Goal: Task Accomplishment & Management: Manage account settings

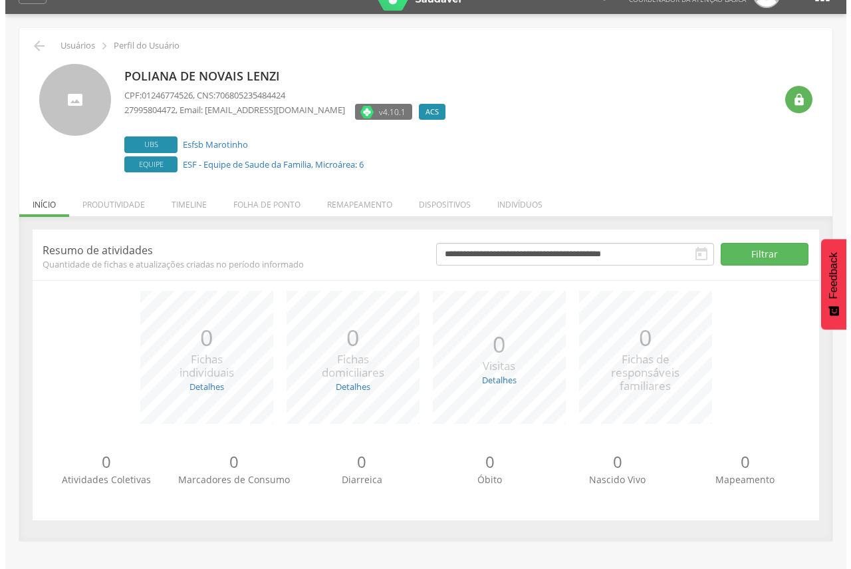
scroll to position [40, 0]
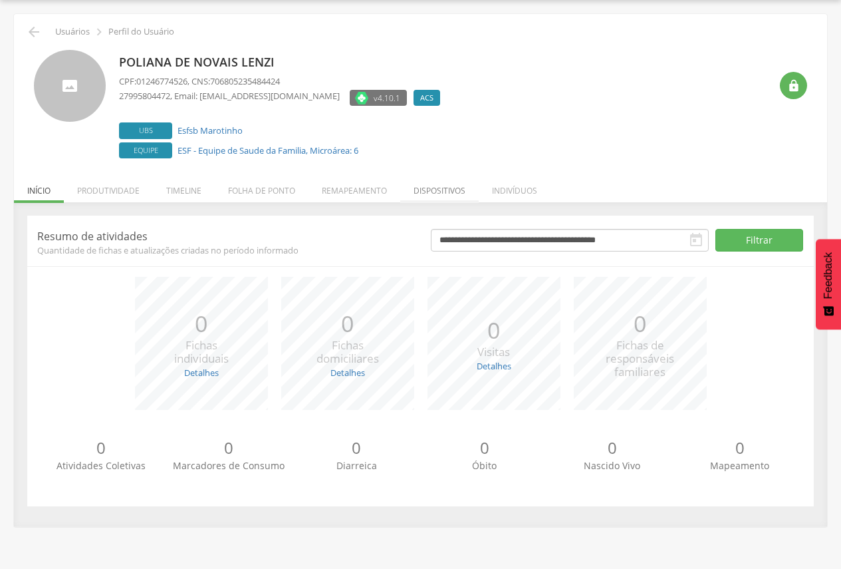
click at [450, 186] on li "Dispositivos" at bounding box center [439, 187] width 78 height 31
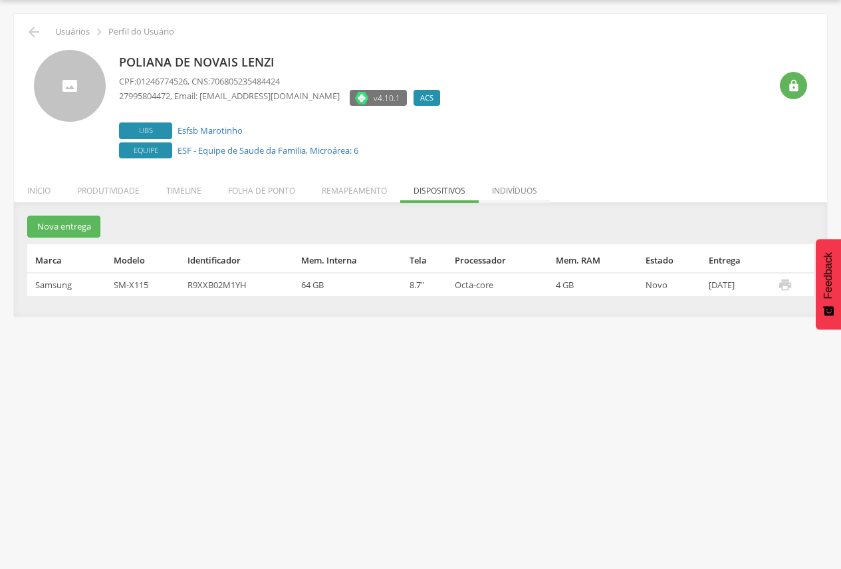
click at [523, 192] on li "Indivíduos" at bounding box center [515, 187] width 72 height 31
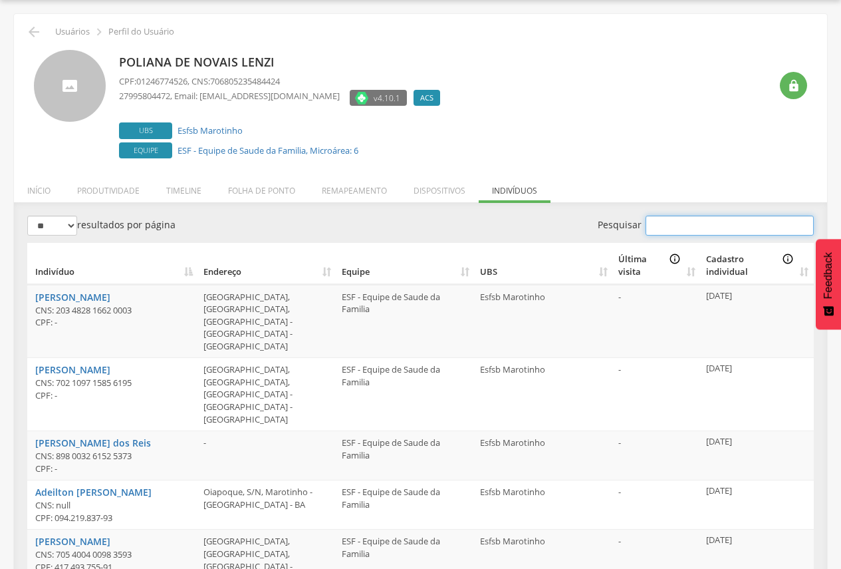
click at [753, 225] on input "Pesquisar" at bounding box center [730, 225] width 168 height 20
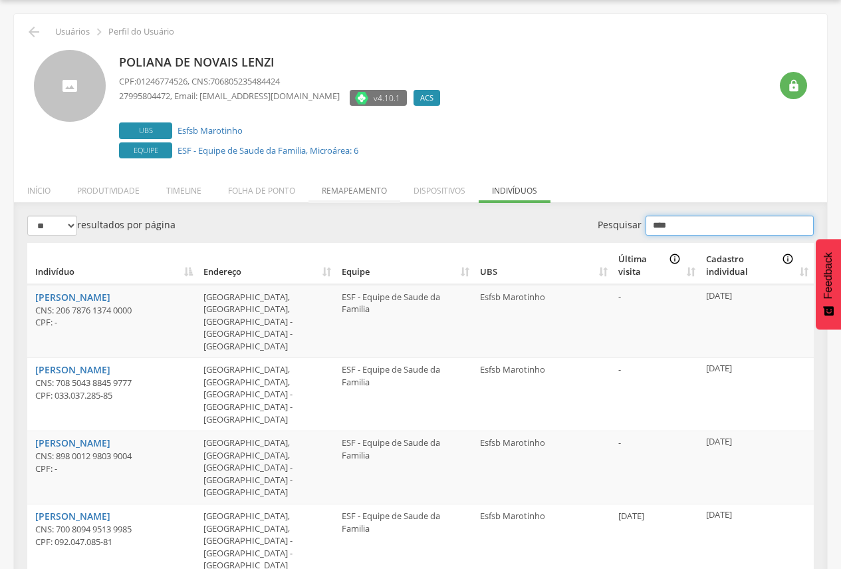
type input "****"
click at [333, 186] on li "Remapeamento" at bounding box center [355, 187] width 92 height 31
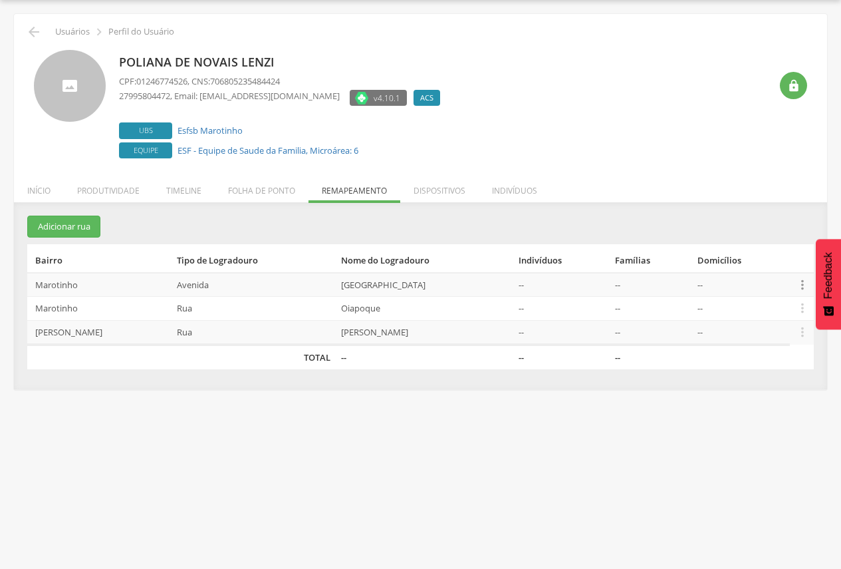
click at [807, 285] on icon "" at bounding box center [802, 284] width 15 height 15
click at [753, 235] on link "Desalocar famílias" at bounding box center [756, 231] width 105 height 17
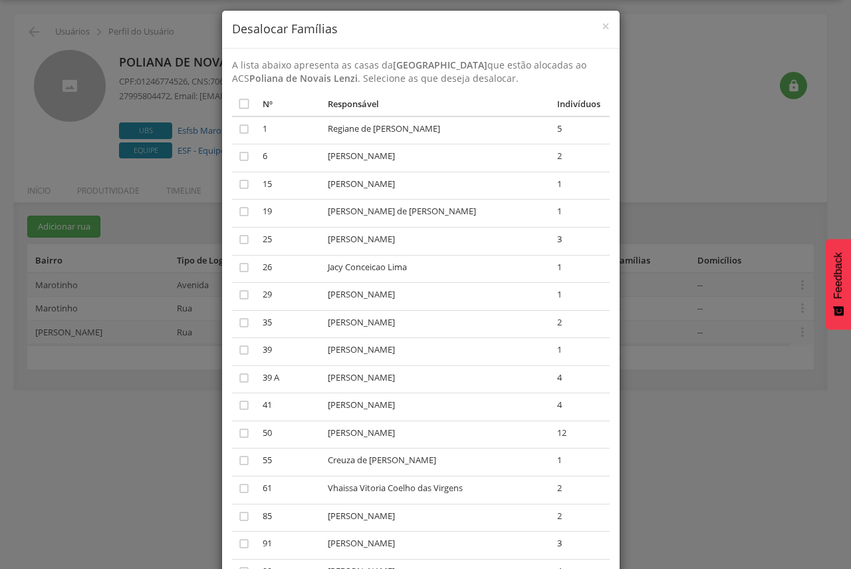
scroll to position [0, 0]
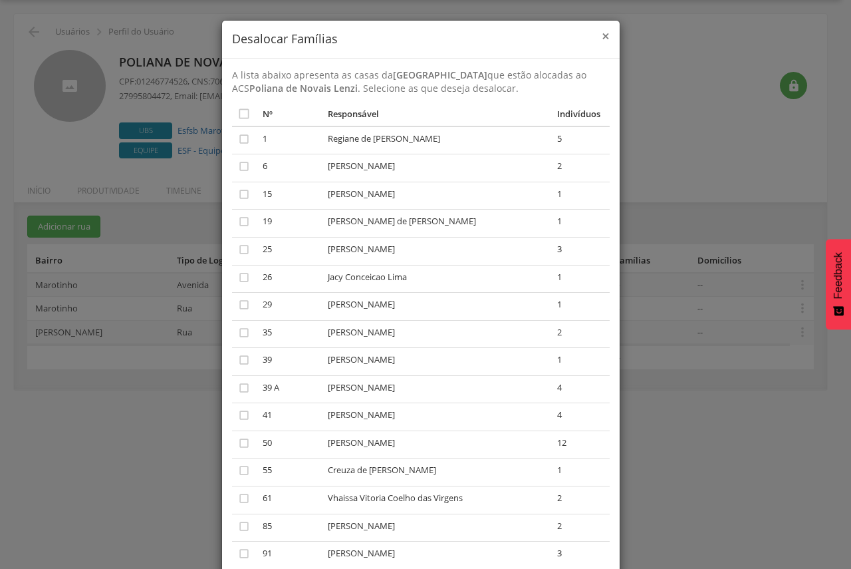
click at [602, 30] on span "×" at bounding box center [606, 36] width 8 height 19
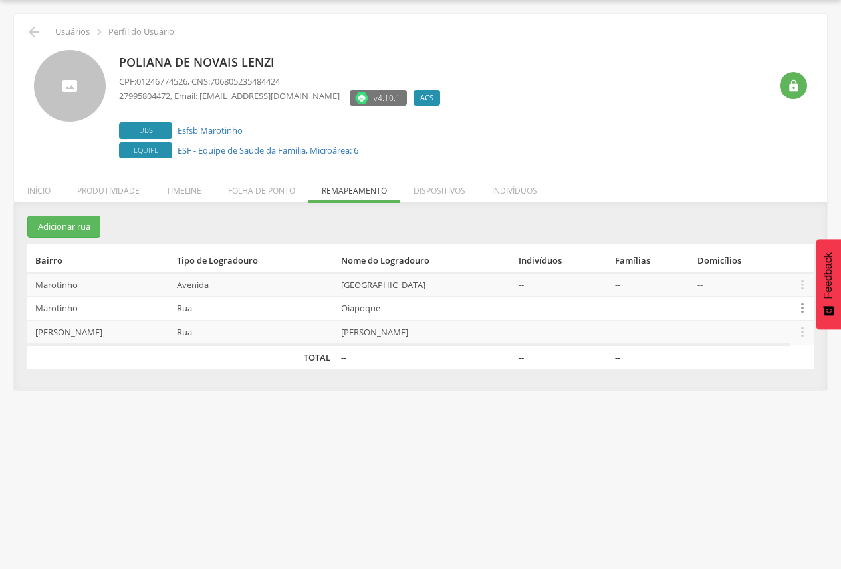
click at [800, 305] on icon "" at bounding box center [802, 308] width 15 height 15
click at [783, 255] on link "Desalocar famílias" at bounding box center [756, 255] width 105 height 17
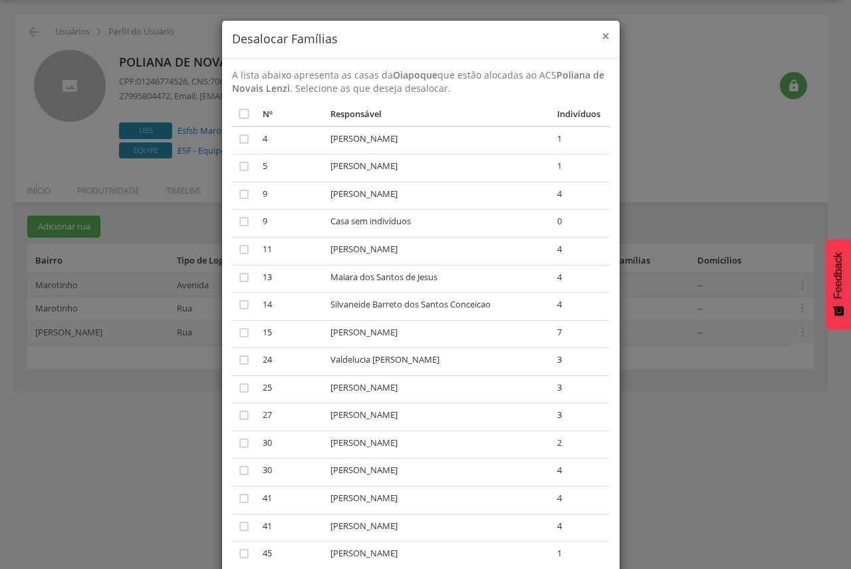
click at [602, 37] on span "×" at bounding box center [606, 36] width 8 height 19
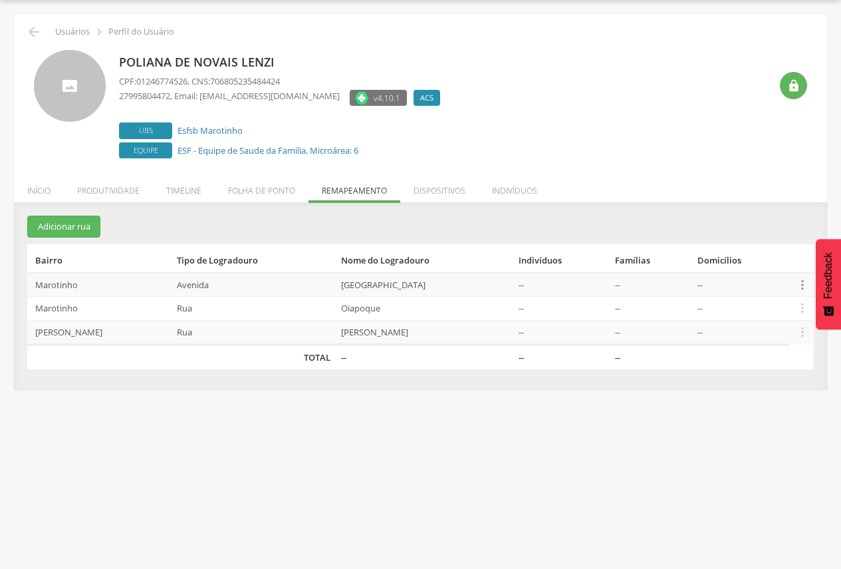
click at [803, 277] on icon "" at bounding box center [802, 284] width 15 height 15
click at [750, 232] on link "Desalocar famílias" at bounding box center [756, 231] width 105 height 17
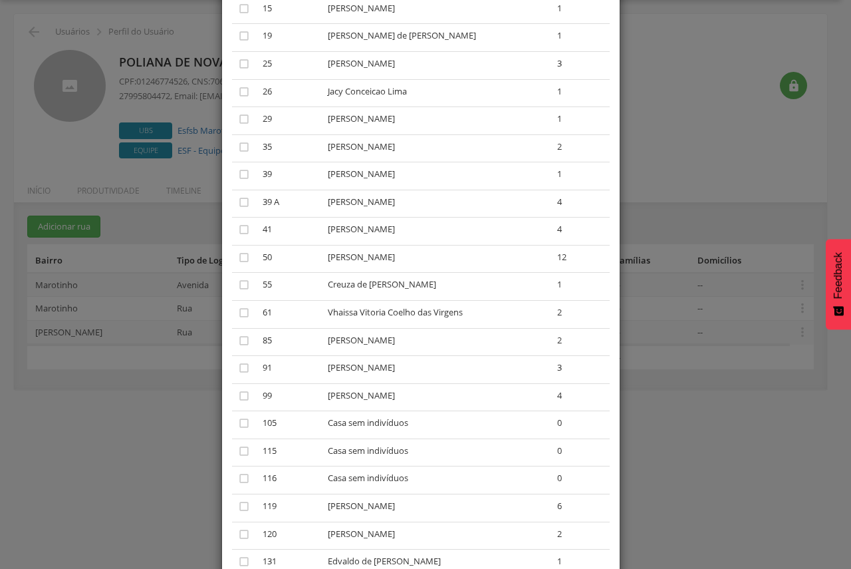
scroll to position [186, 0]
click at [238, 505] on icon "" at bounding box center [243, 505] width 13 height 13
click at [238, 505] on icon "" at bounding box center [243, 505] width 13 height 13
drag, startPoint x: 342, startPoint y: 503, endPoint x: 444, endPoint y: 511, distance: 102.0
click at [444, 511] on td "[PERSON_NAME]" at bounding box center [437, 507] width 230 height 28
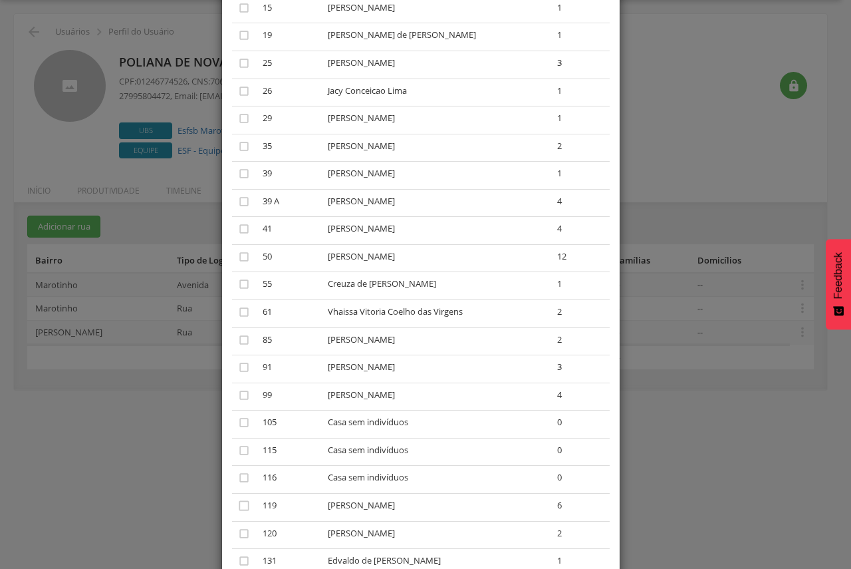
copy td "[PERSON_NAME]"
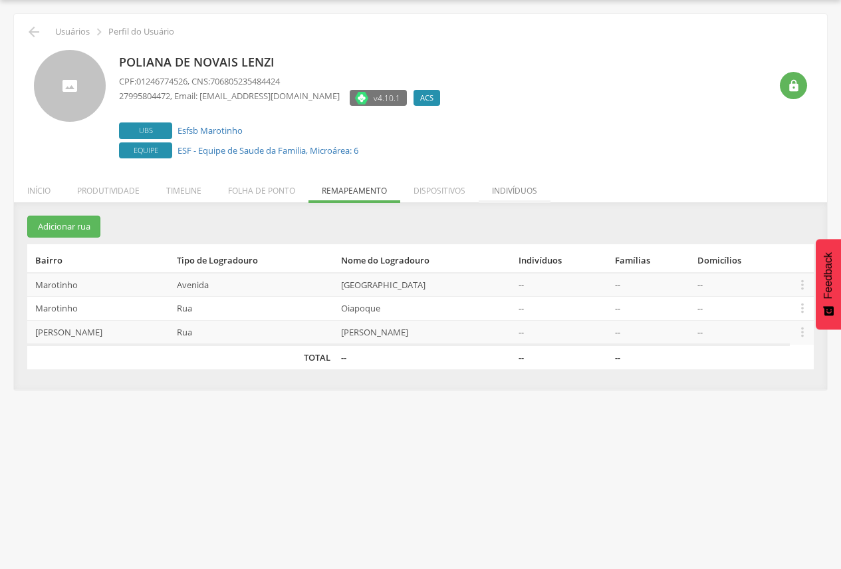
click at [528, 184] on li "Indivíduos" at bounding box center [515, 187] width 72 height 31
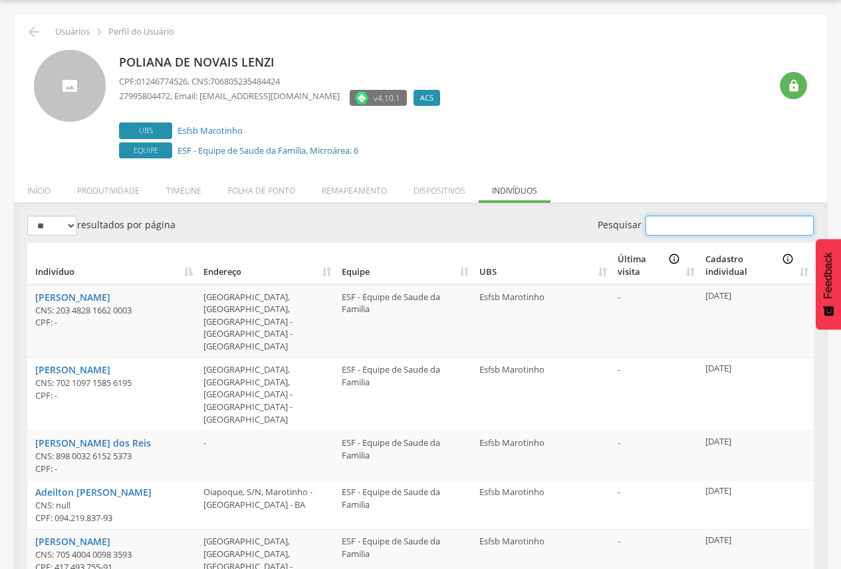
click at [660, 229] on input "Pesquisar" at bounding box center [730, 225] width 168 height 20
paste input "**********"
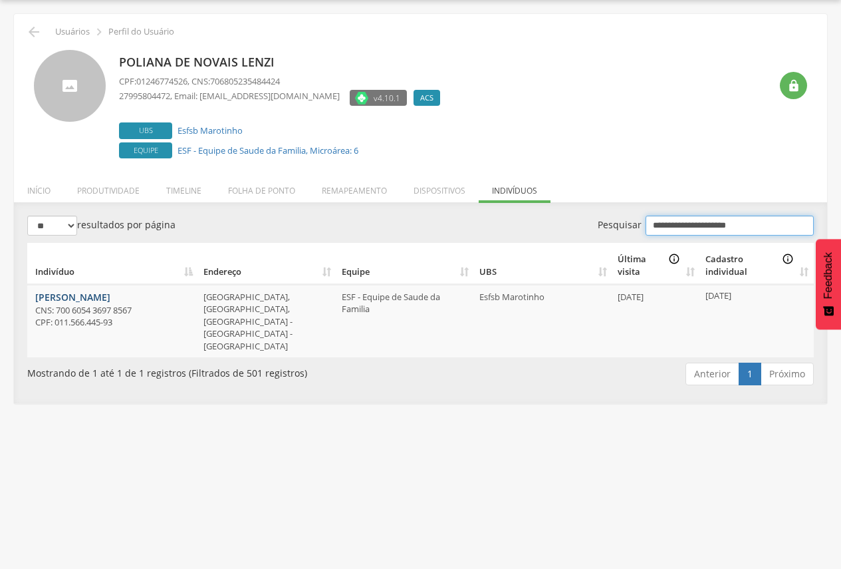
type input "**********"
click at [85, 295] on link "[PERSON_NAME]" at bounding box center [72, 297] width 75 height 13
click at [350, 188] on li "Remapeamento" at bounding box center [355, 187] width 92 height 31
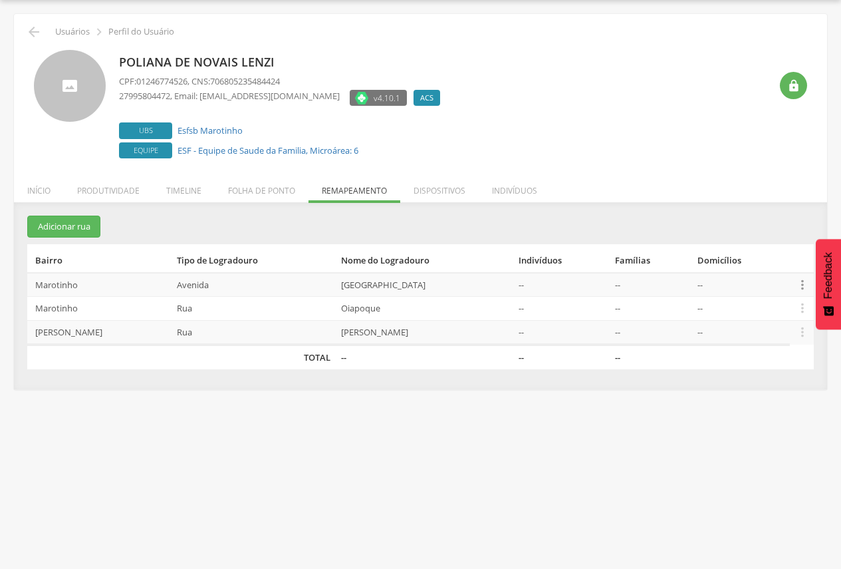
click at [801, 283] on icon "" at bounding box center [802, 284] width 15 height 15
click at [757, 228] on link "Desalocar famílias" at bounding box center [756, 231] width 105 height 17
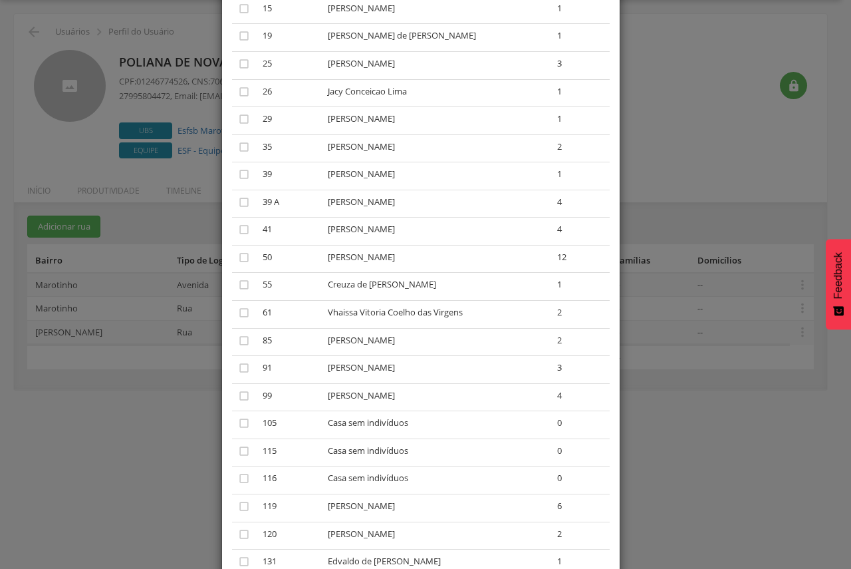
scroll to position [199, 0]
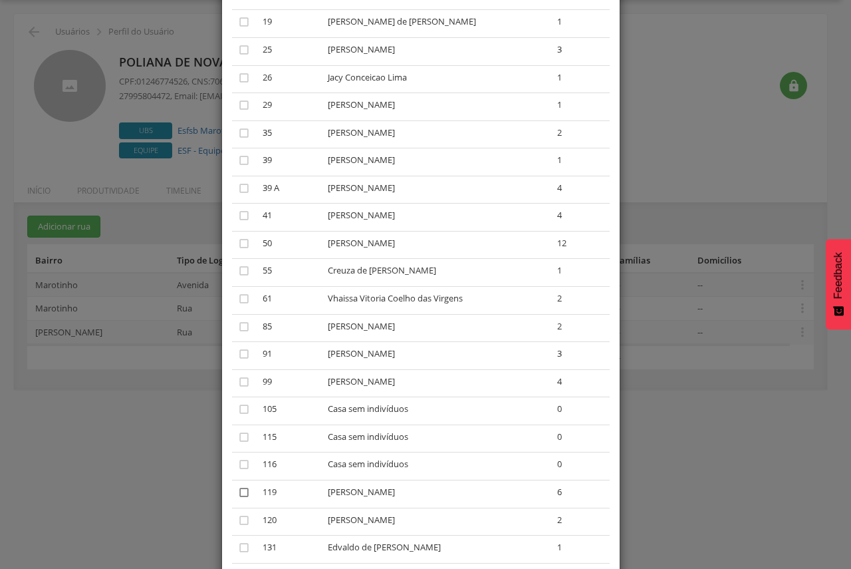
click at [241, 493] on icon "" at bounding box center [243, 491] width 13 height 13
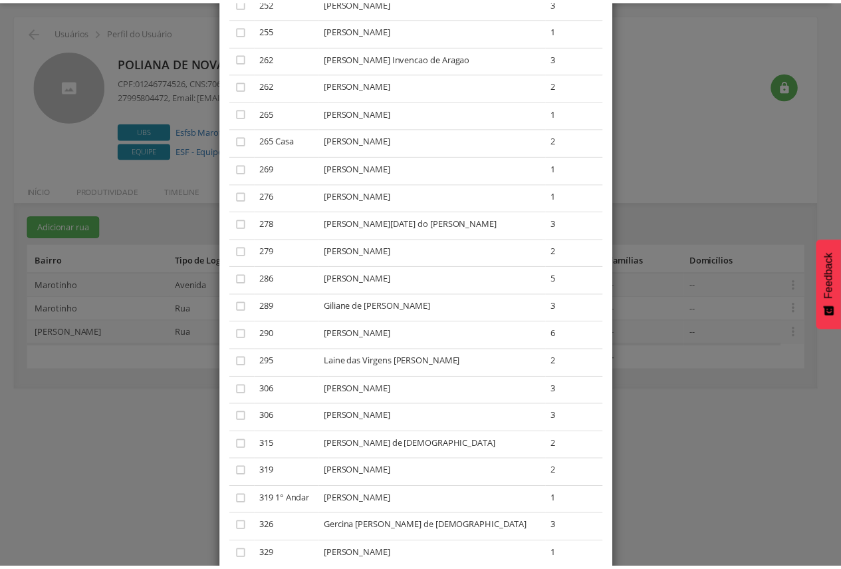
scroll to position [1358, 0]
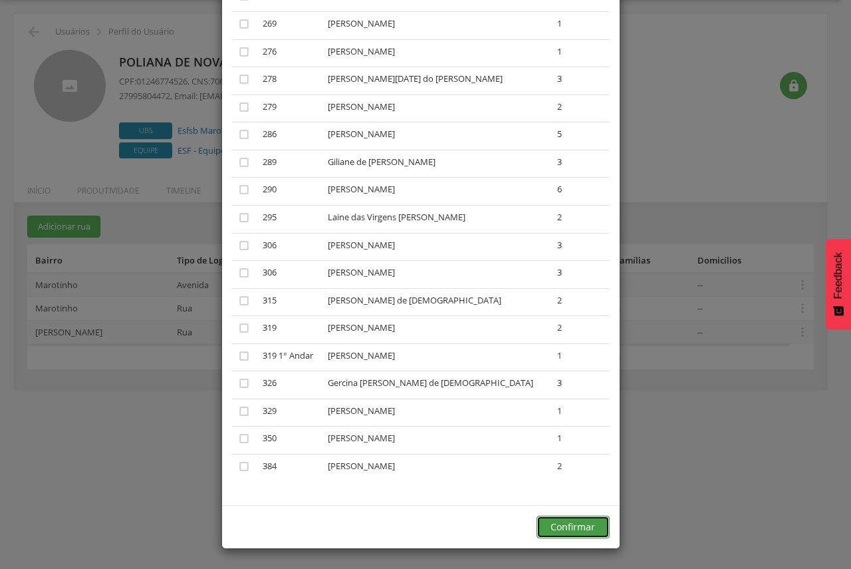
click at [574, 529] on button "Confirmar" at bounding box center [573, 526] width 73 height 23
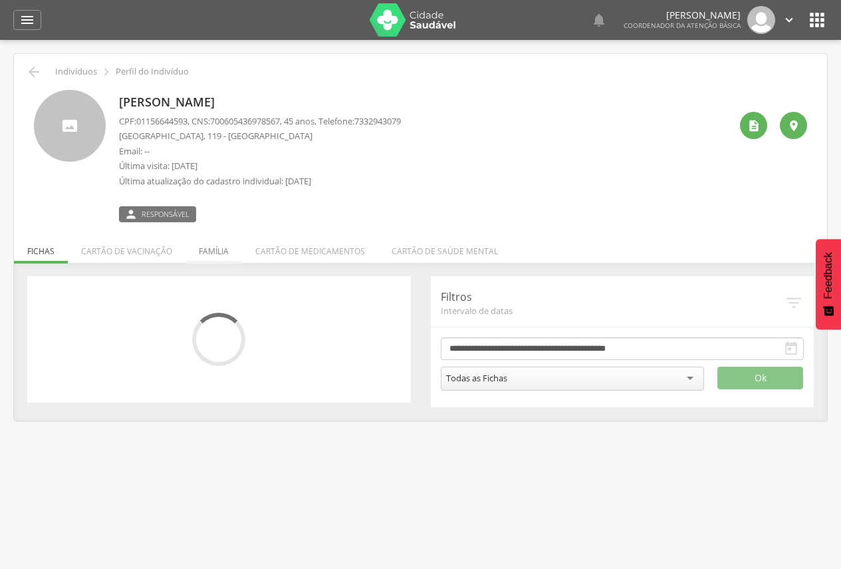
click at [225, 250] on li "Família" at bounding box center [214, 247] width 57 height 31
